Goal: Task Accomplishment & Management: Use online tool/utility

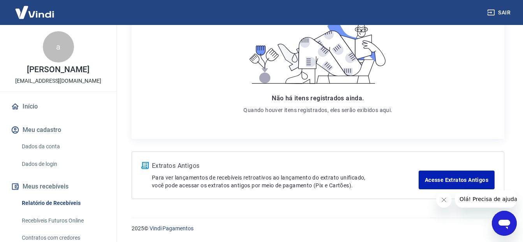
scroll to position [68, 0]
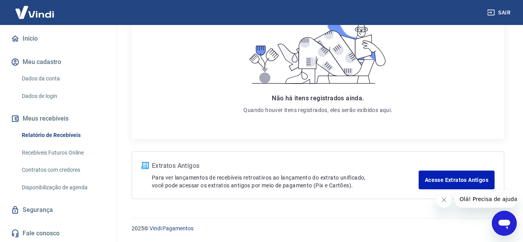
click at [60, 154] on link "Recebíveis Futuros Online" at bounding box center [63, 153] width 88 height 16
